Goal: Task Accomplishment & Management: Manage account settings

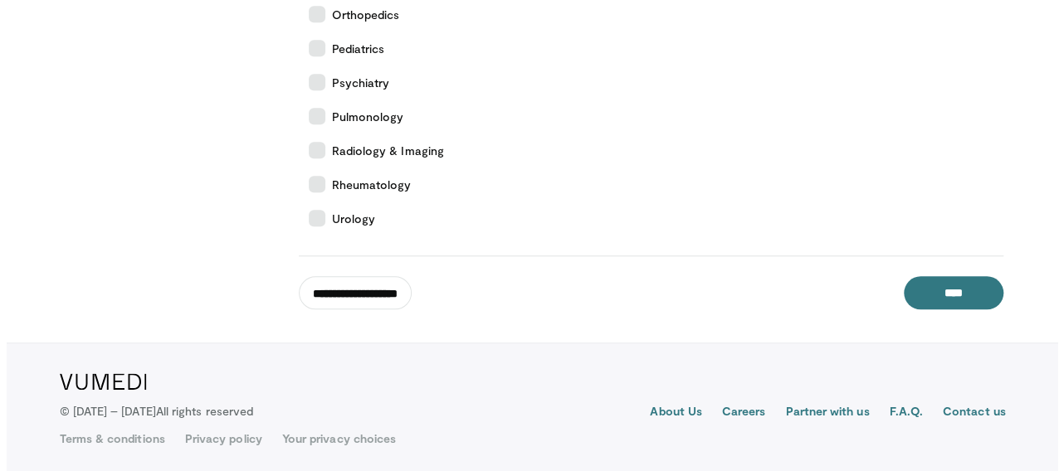
scroll to position [830, 0]
click at [358, 294] on input "**********" at bounding box center [348, 291] width 113 height 33
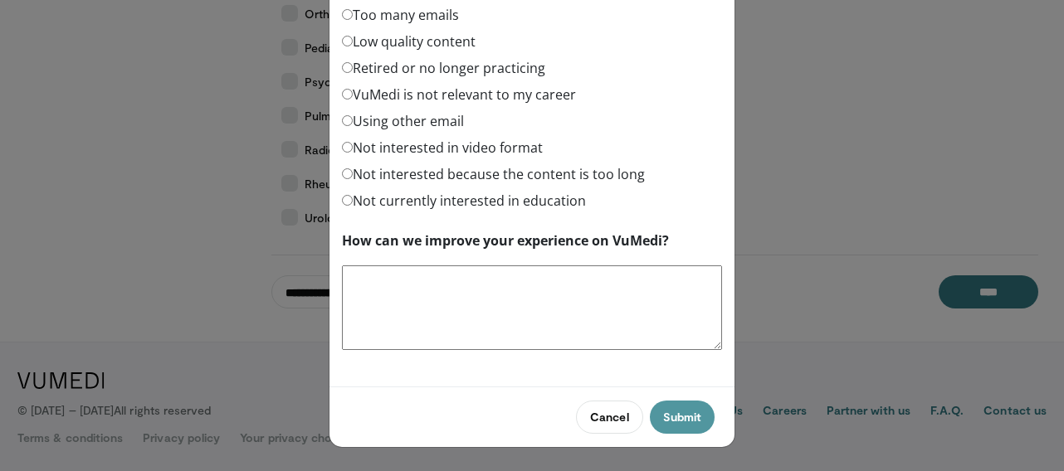
click at [679, 415] on button "Submit" at bounding box center [682, 417] width 65 height 33
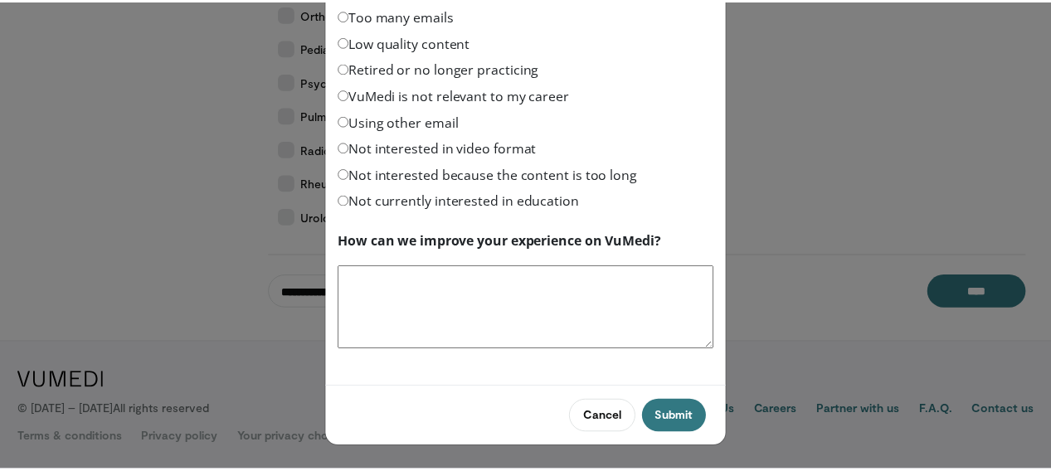
scroll to position [96, 0]
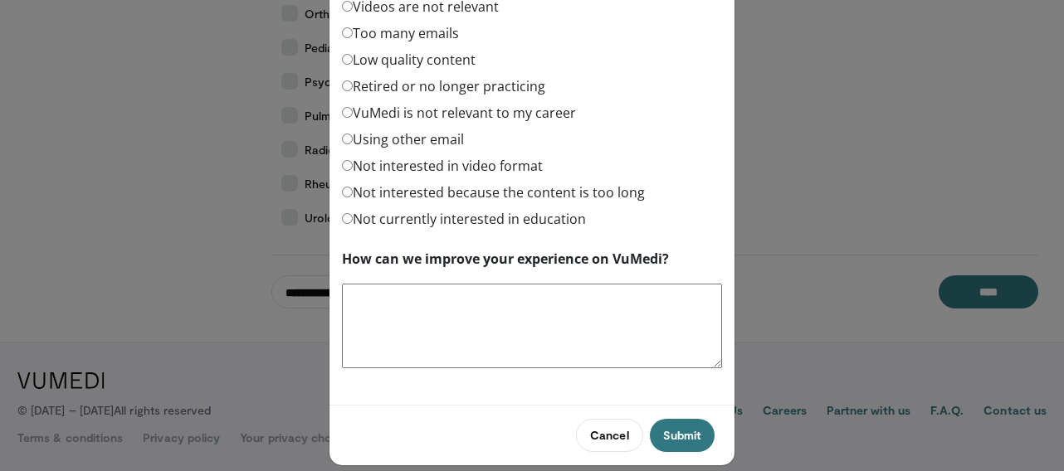
click at [499, 32] on div "Too many emails" at bounding box center [532, 36] width 380 height 27
click at [664, 429] on button "Submit" at bounding box center [682, 435] width 65 height 33
